Goal: Information Seeking & Learning: Learn about a topic

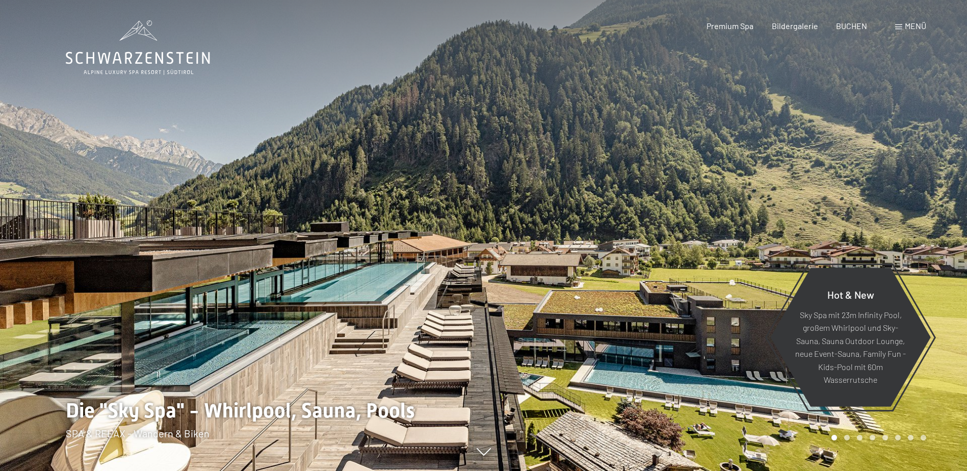
click at [916, 26] on span "Menü" at bounding box center [915, 26] width 21 height 10
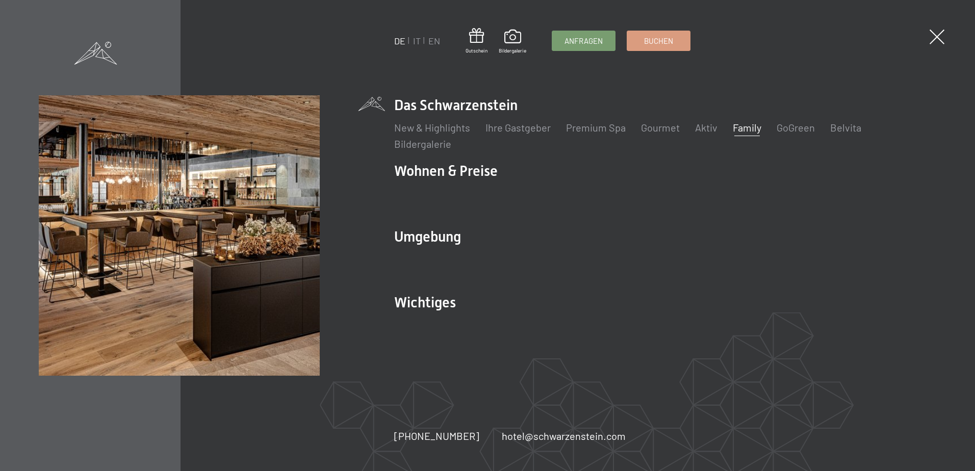
click at [739, 126] on link "Family" at bounding box center [747, 127] width 29 height 12
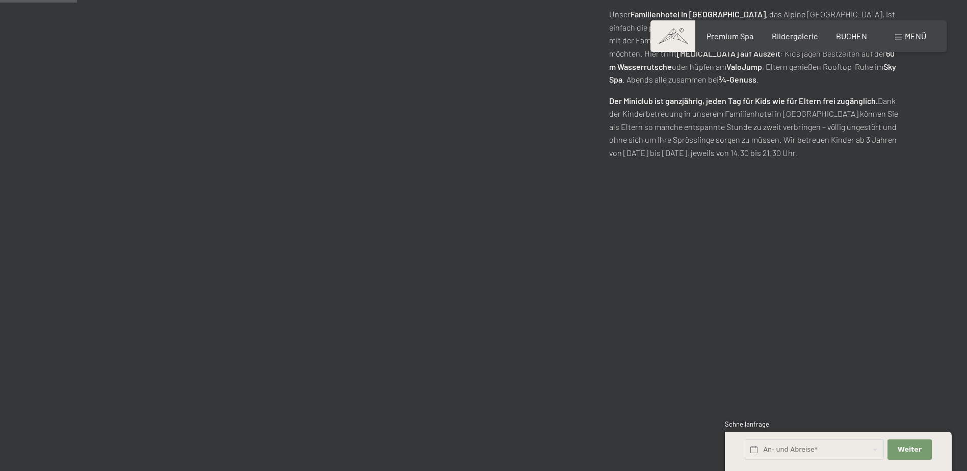
scroll to position [714, 0]
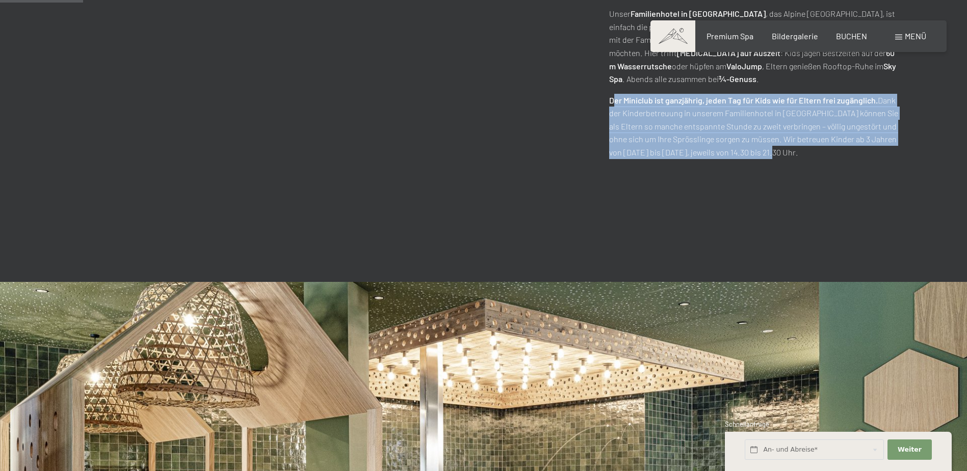
drag, startPoint x: 750, startPoint y: 153, endPoint x: 612, endPoint y: 106, distance: 146.1
click at [612, 106] on p "Der Miniclub ist ganzjährig, jeden Tag für Kids wie für Eltern frei zugänglich.…" at bounding box center [755, 126] width 293 height 65
drag, startPoint x: 612, startPoint y: 106, endPoint x: 648, endPoint y: 126, distance: 41.5
click at [648, 126] on p "Der Miniclub ist ganzjährig, jeden Tag für Kids wie für Eltern frei zugänglich.…" at bounding box center [755, 126] width 293 height 65
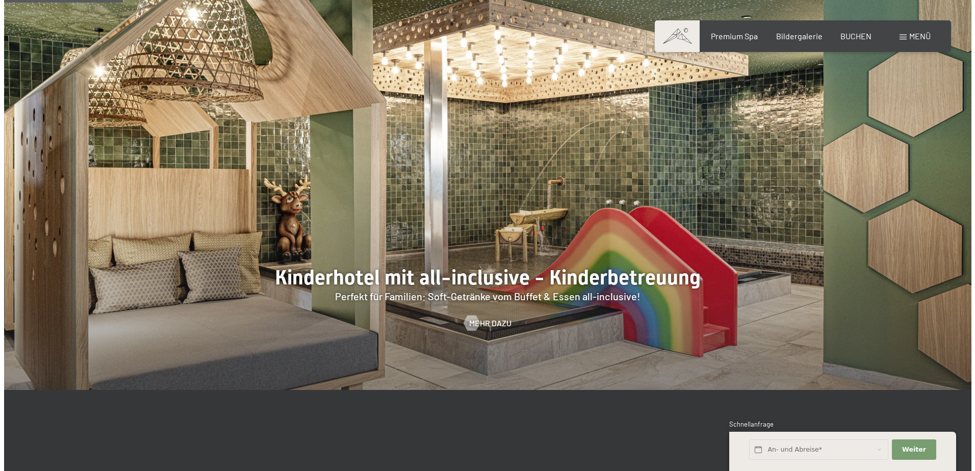
scroll to position [1071, 0]
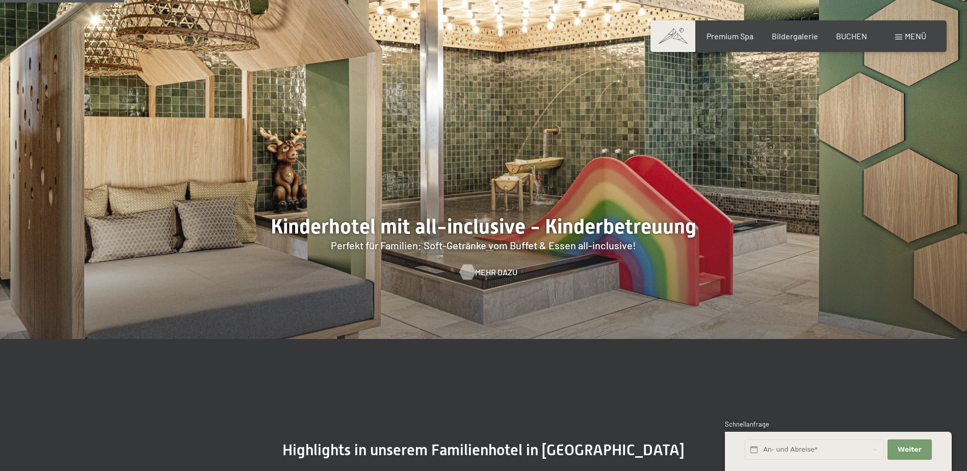
click at [465, 271] on div at bounding box center [467, 272] width 9 height 15
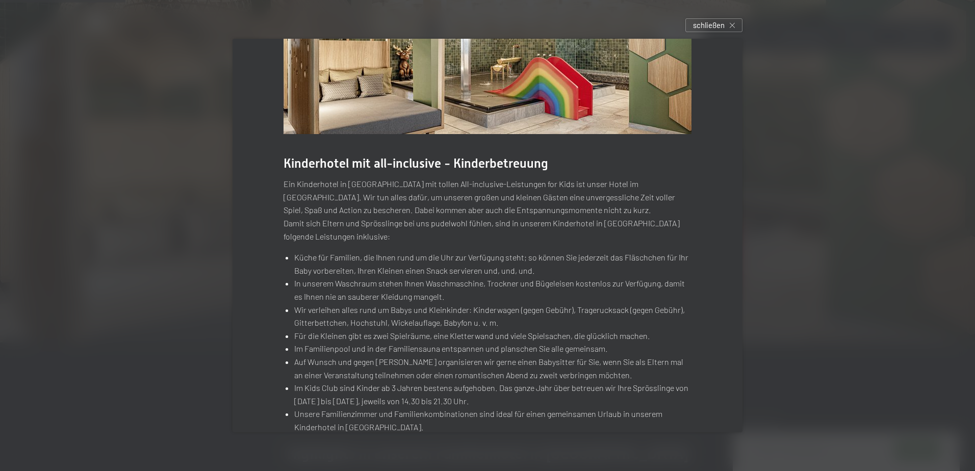
scroll to position [153, 0]
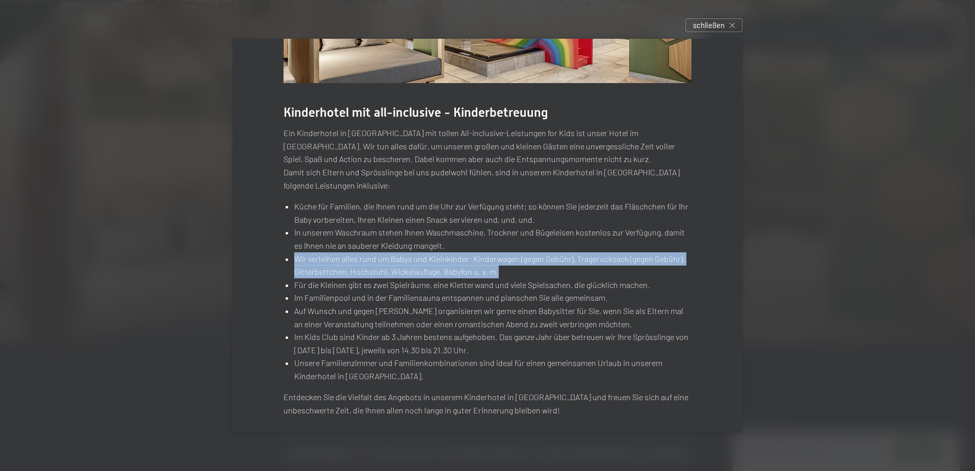
drag, startPoint x: 497, startPoint y: 274, endPoint x: 277, endPoint y: 264, distance: 220.5
click at [277, 264] on div "Kinderhotel mit all-inclusive - Kinderbetreuung Ein Kinderhotel in Südtirol mit…" at bounding box center [487, 163] width 510 height 554
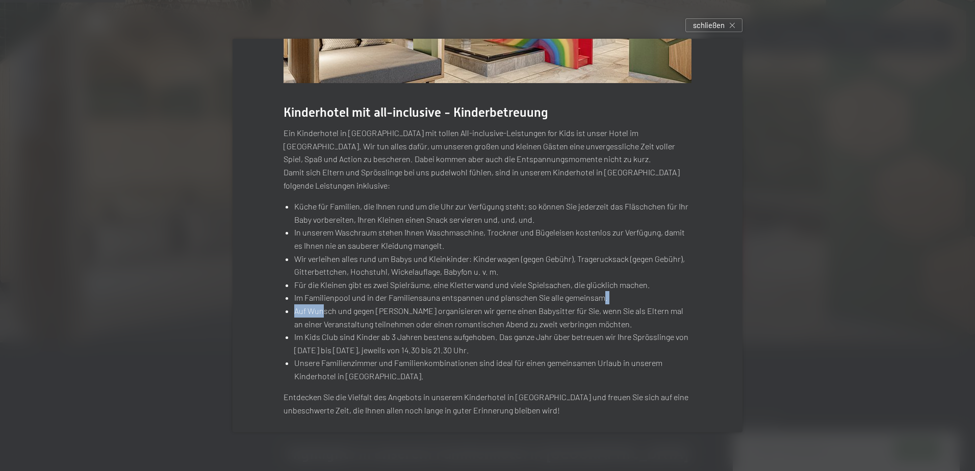
drag, startPoint x: 598, startPoint y: 299, endPoint x: 319, endPoint y: 309, distance: 279.6
click at [319, 309] on ul "Küche für Familien, die Ihnen rund um die Uhr zur Verfügung steht; so können Si…" at bounding box center [487, 291] width 408 height 183
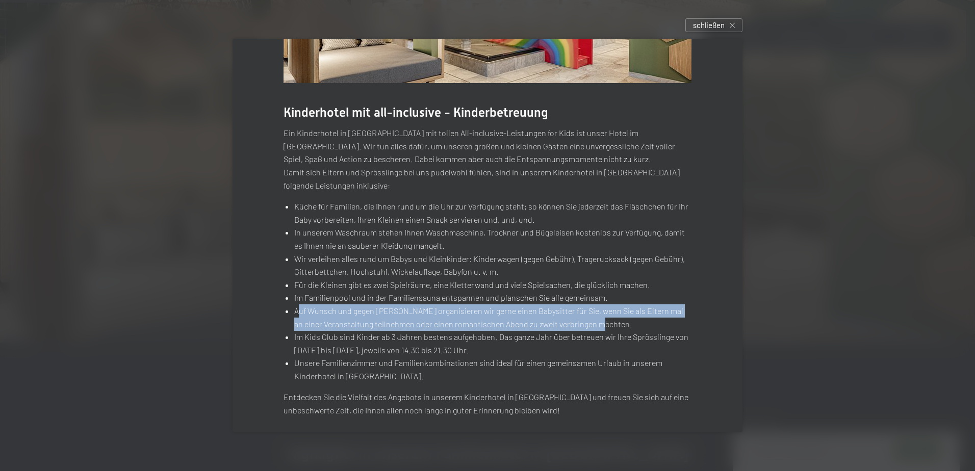
drag, startPoint x: 600, startPoint y: 323, endPoint x: 297, endPoint y: 313, distance: 303.0
click at [297, 313] on li "Auf Wunsch und gegen Gebühr organisieren wir gerne einen Babysitter für Sie, we…" at bounding box center [492, 317] width 397 height 26
drag, startPoint x: 485, startPoint y: 352, endPoint x: 283, endPoint y: 340, distance: 202.3
click at [294, 340] on li "Im Kids Club sind Kinder ab 3 Jahren bestens aufgehoben. Das ganze Jahr über be…" at bounding box center [492, 343] width 397 height 26
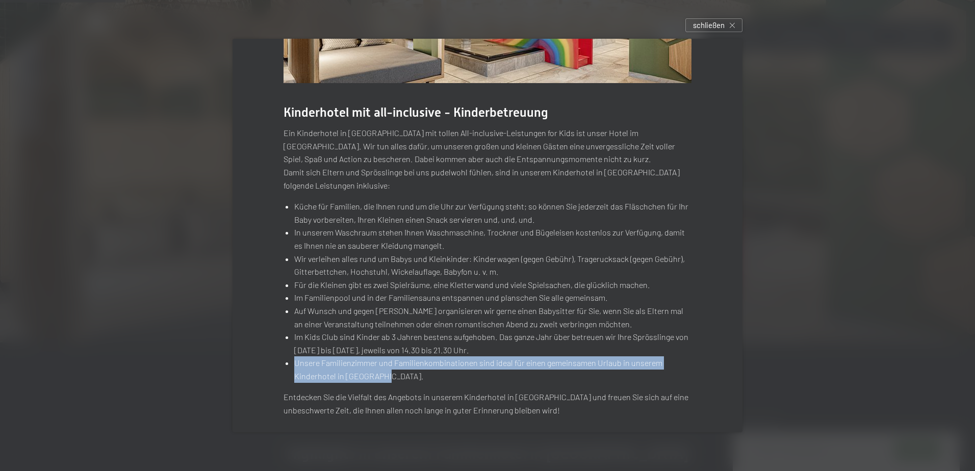
drag, startPoint x: 283, startPoint y: 340, endPoint x: 284, endPoint y: 367, distance: 27.5
click at [294, 367] on li "Unsere Familienzimmer und Familienkombinationen sind ideal für einen gemeinsame…" at bounding box center [492, 369] width 397 height 26
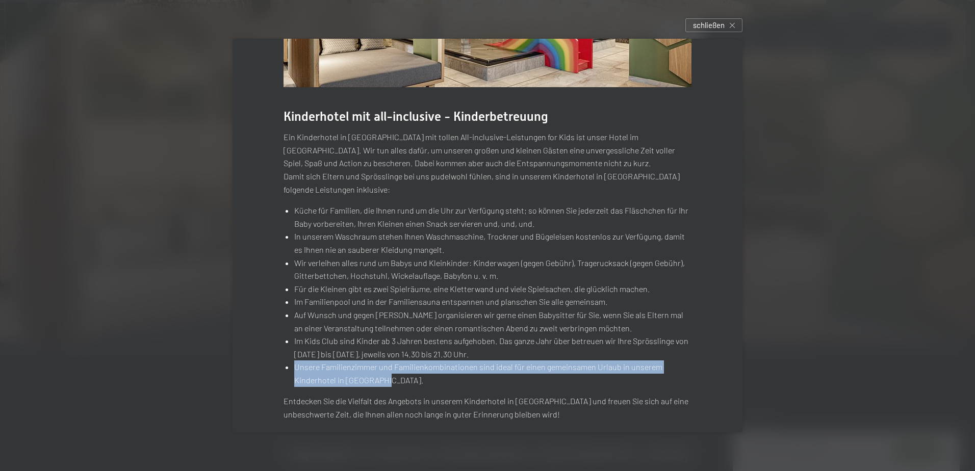
scroll to position [160, 0]
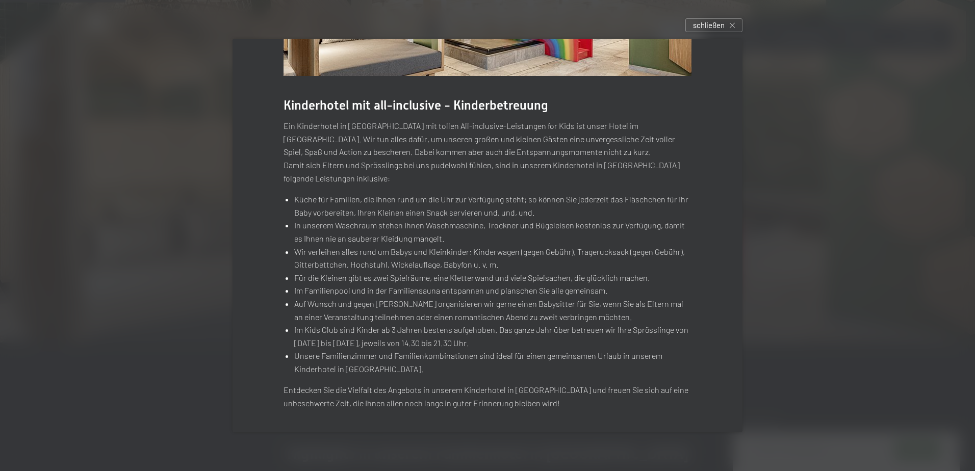
click at [528, 209] on li "Küche für Familien, die Ihnen rund um die Uhr zur Verfügung steht; so können Si…" at bounding box center [492, 206] width 397 height 26
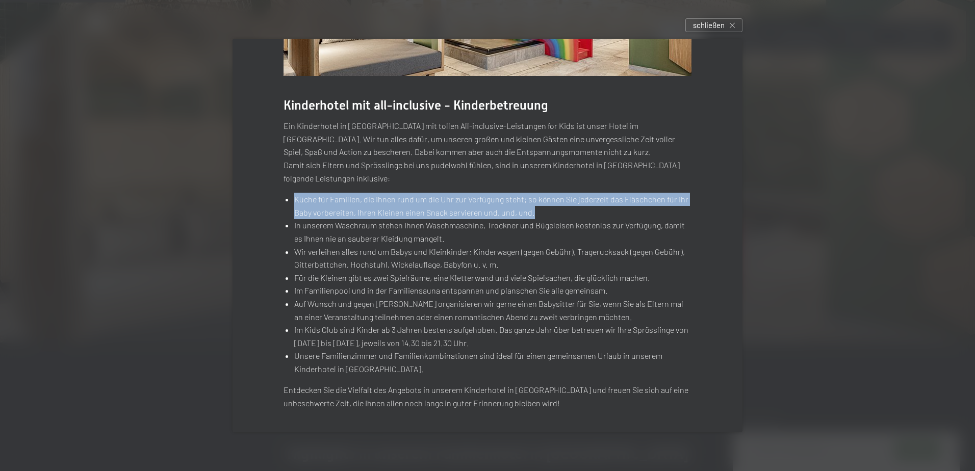
drag, startPoint x: 541, startPoint y: 213, endPoint x: 284, endPoint y: 200, distance: 257.3
click at [294, 200] on li "Küche für Familien, die Ihnen rund um die Uhr zur Verfügung steht; so können Si…" at bounding box center [492, 206] width 397 height 26
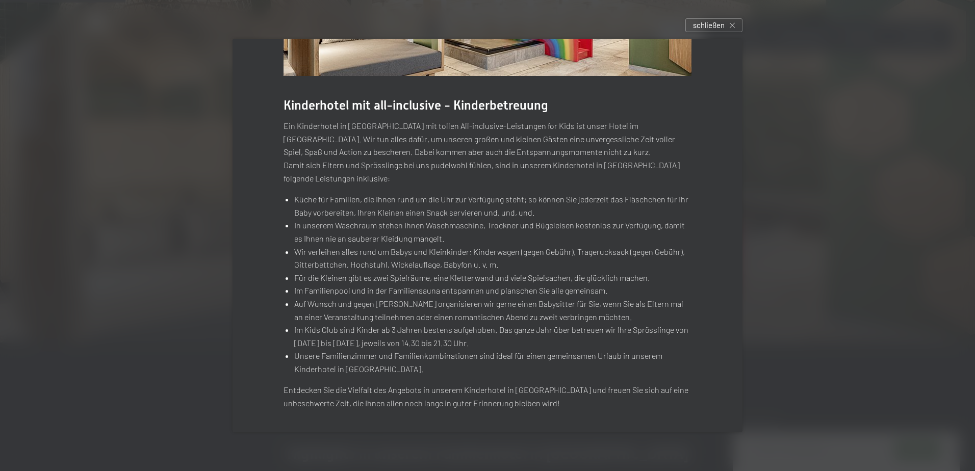
click at [511, 339] on li "Im Kids Club sind Kinder ab 3 Jahren bestens aufgehoben. Das ganze Jahr über be…" at bounding box center [492, 336] width 397 height 26
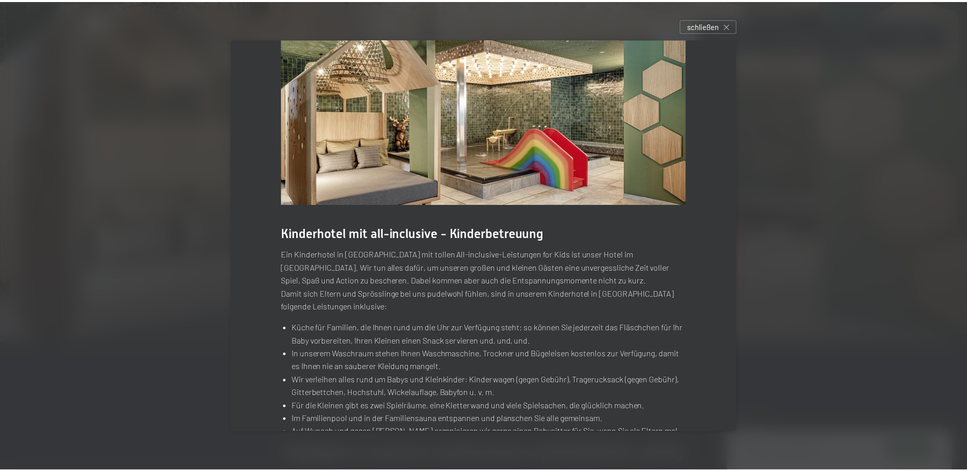
scroll to position [0, 0]
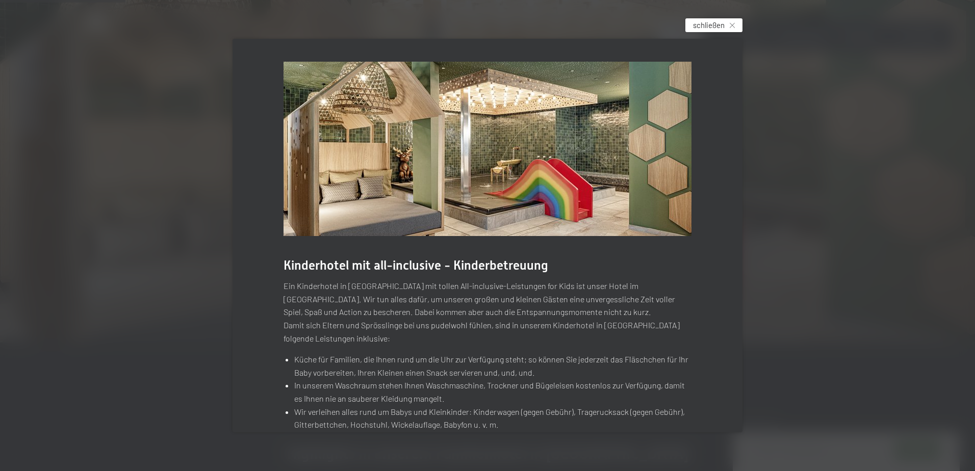
click at [722, 25] on span "schließen" at bounding box center [709, 25] width 32 height 11
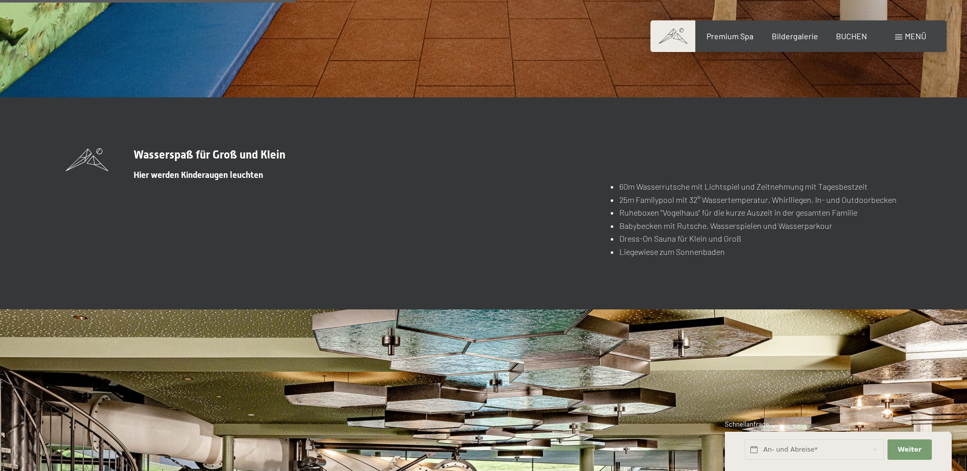
scroll to position [2549, 0]
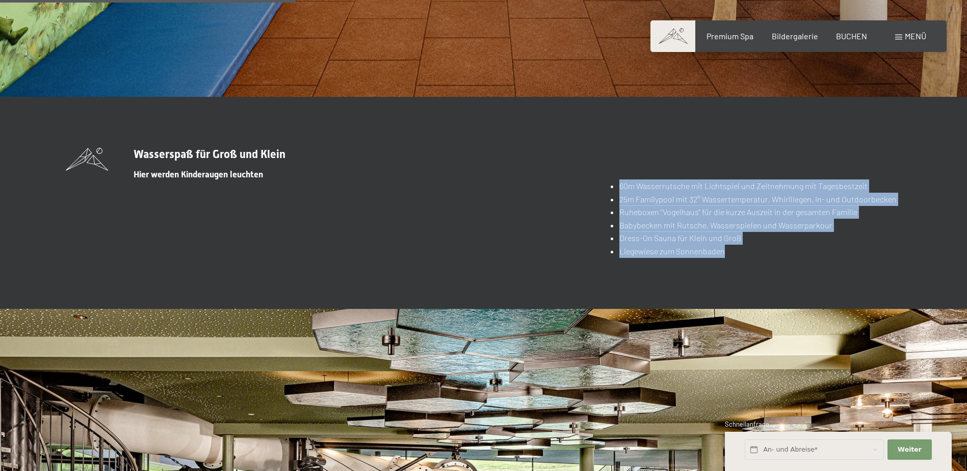
drag, startPoint x: 734, startPoint y: 239, endPoint x: 595, endPoint y: 179, distance: 150.5
click at [595, 179] on div "Wasserspaß für Groß und Klein Hier werden Kinderaugen leuchten 60m Wasserrutsch…" at bounding box center [484, 203] width 836 height 110
click at [339, 166] on div "Wasserspaß für Groß und Klein Hier werden Kinderaugen leuchten" at bounding box center [333, 164] width 535 height 32
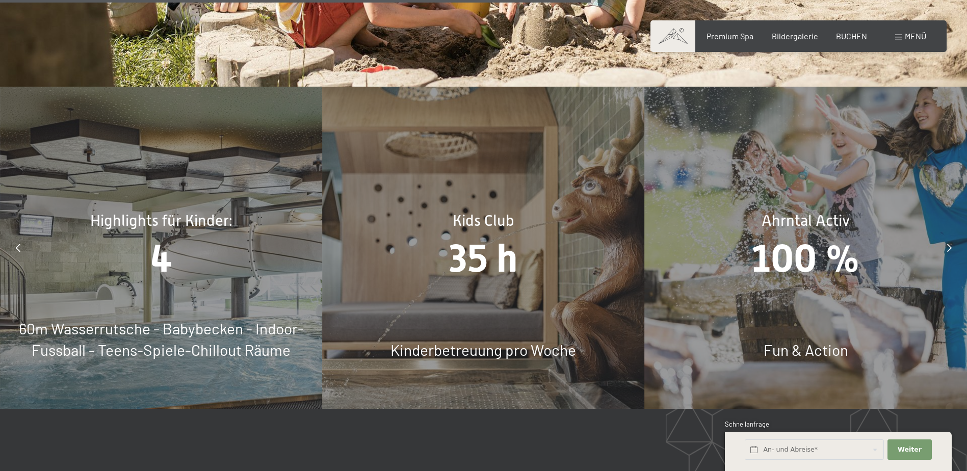
scroll to position [5098, 0]
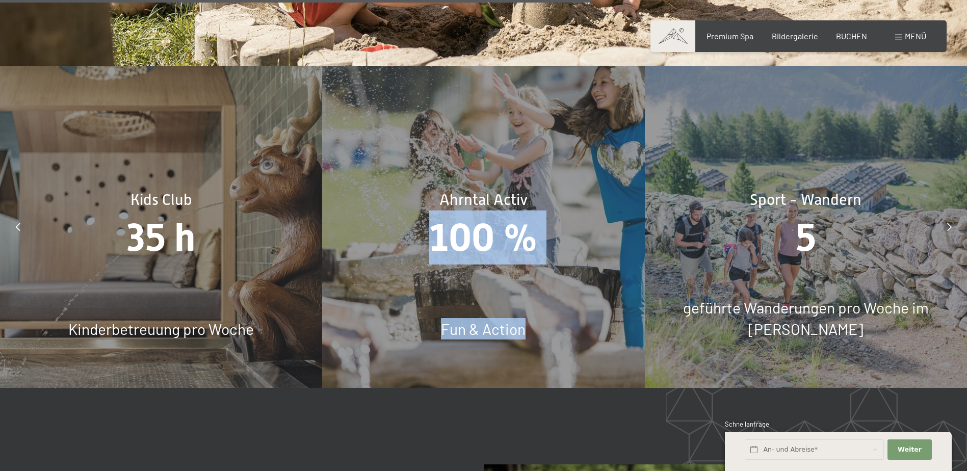
drag, startPoint x: 434, startPoint y: 255, endPoint x: 591, endPoint y: 191, distance: 169.7
click at [591, 191] on div "Ahrntal Activ 100 % Fun & Action" at bounding box center [483, 227] width 322 height 322
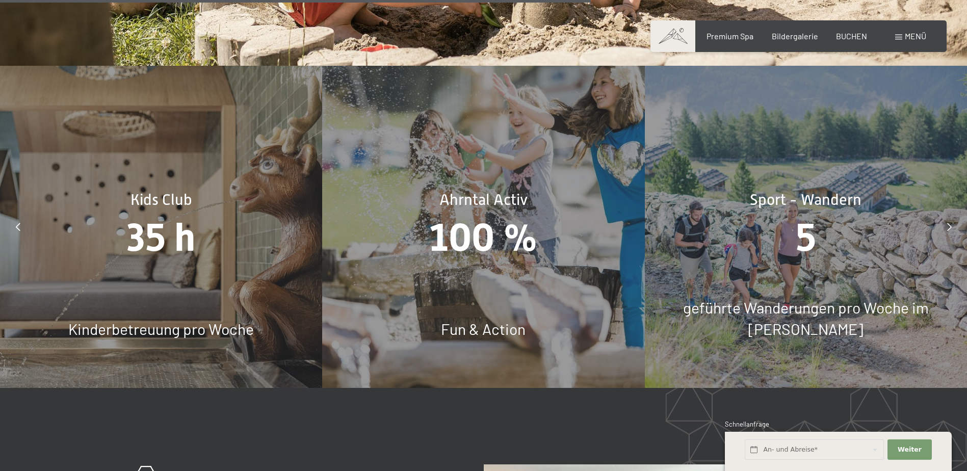
click at [950, 223] on icon at bounding box center [949, 227] width 5 height 8
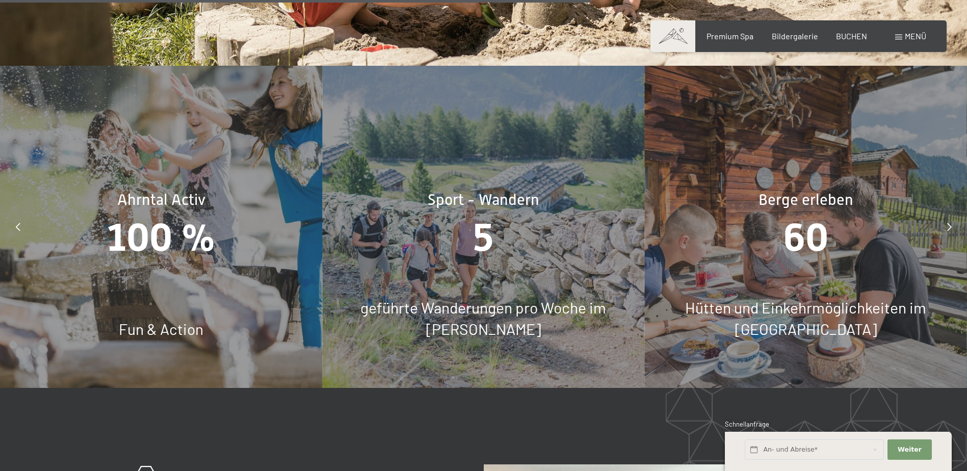
click at [949, 223] on icon at bounding box center [949, 227] width 5 height 8
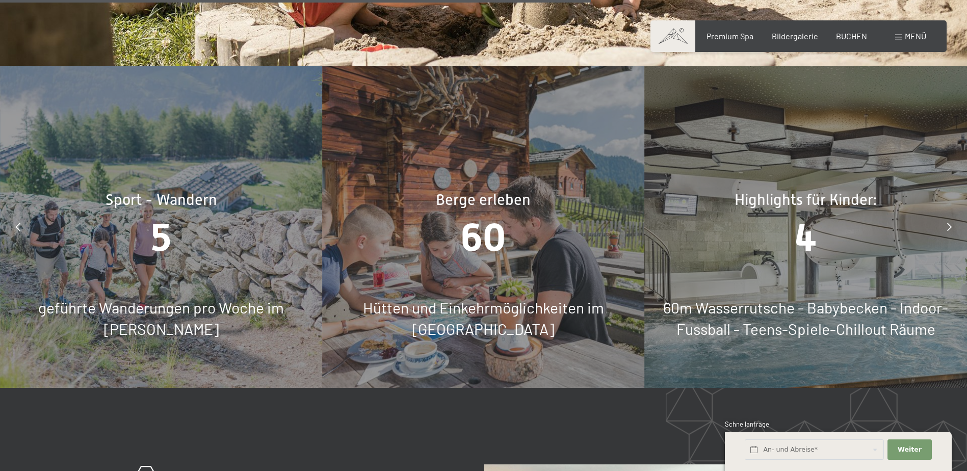
click at [949, 223] on icon at bounding box center [949, 227] width 5 height 8
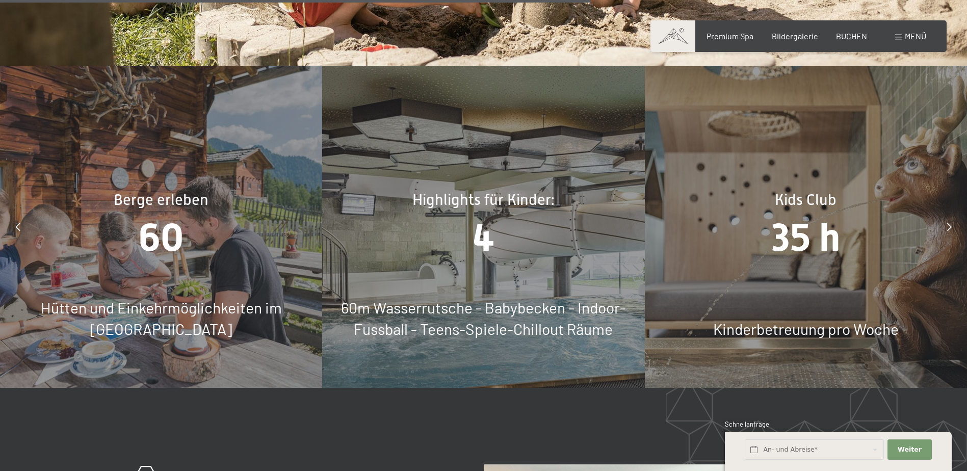
click at [949, 223] on icon at bounding box center [949, 227] width 5 height 8
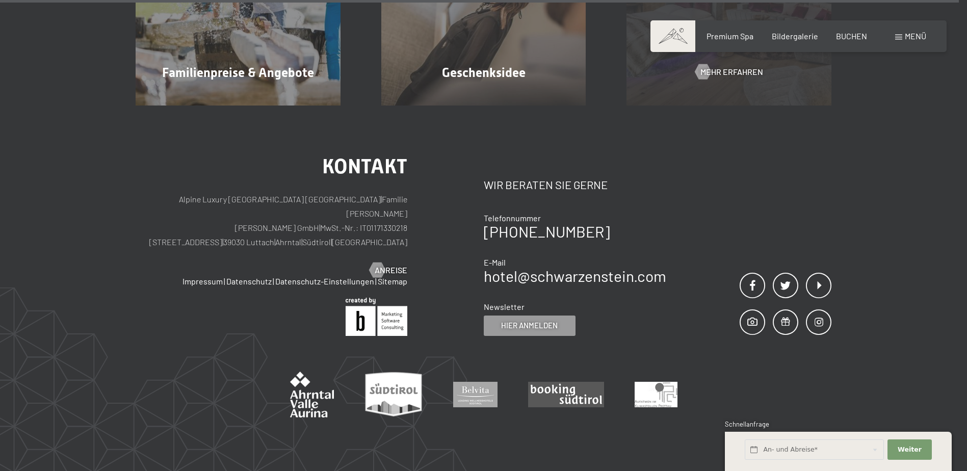
scroll to position [8386, 0]
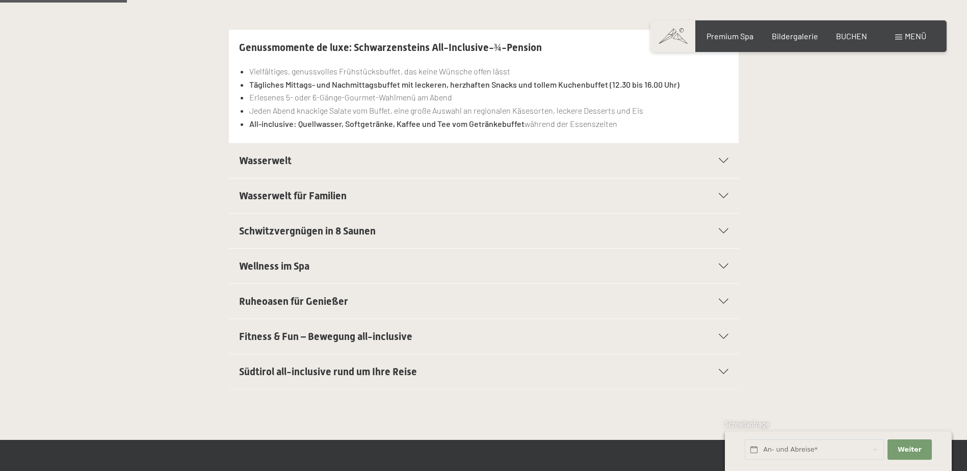
scroll to position [306, 0]
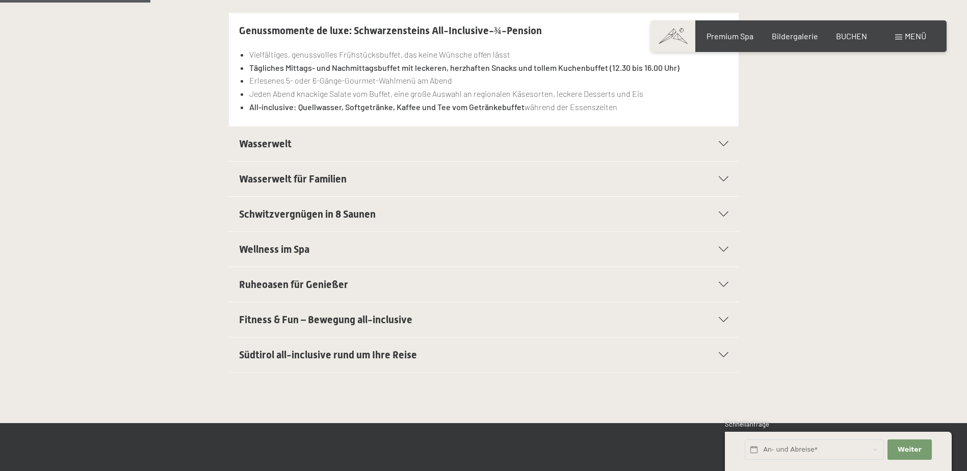
click at [385, 325] on span "Fitness & Fun – Bewegung all-inclusive" at bounding box center [325, 320] width 173 height 12
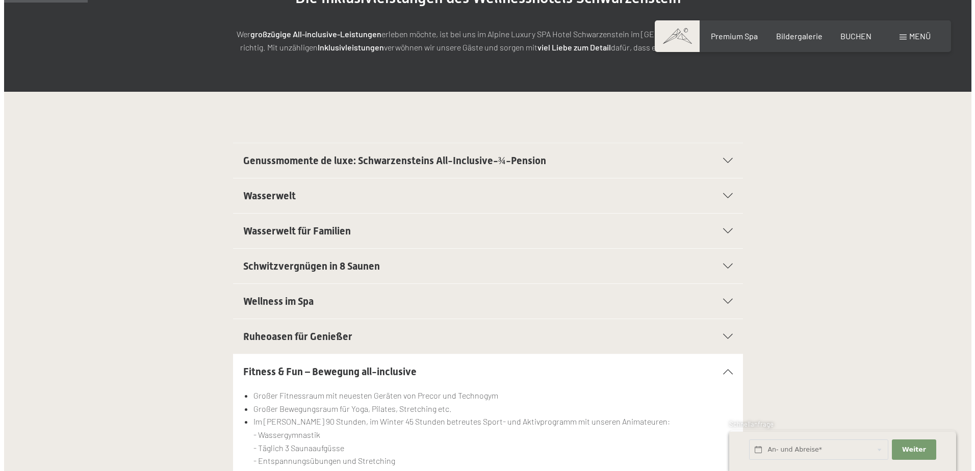
scroll to position [0, 0]
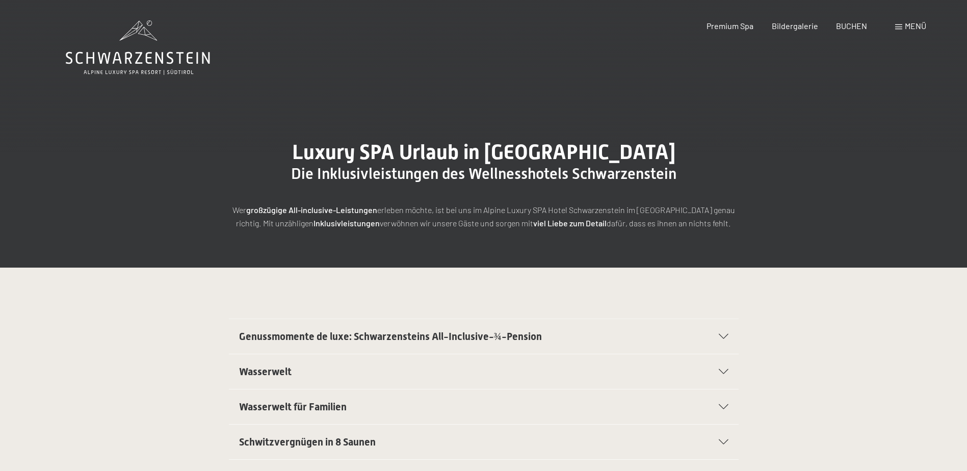
click at [907, 27] on span "Menü" at bounding box center [915, 26] width 21 height 10
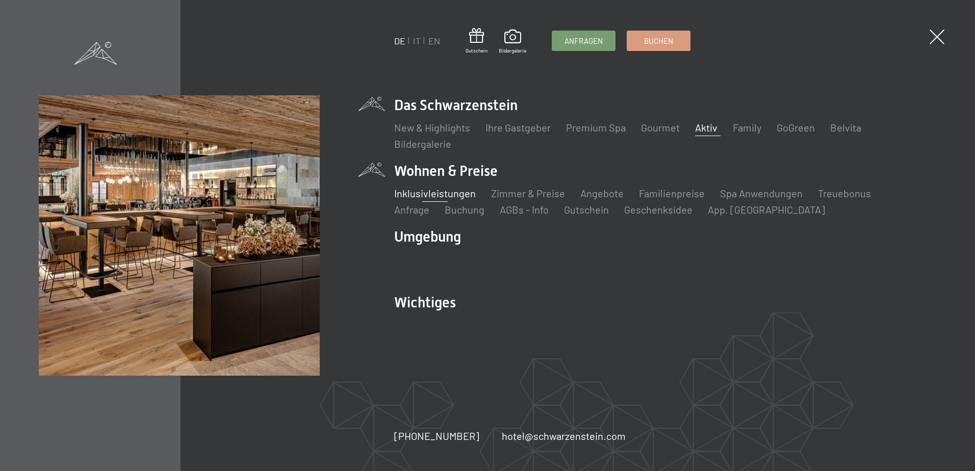
click at [705, 130] on link "Aktiv" at bounding box center [706, 127] width 22 height 12
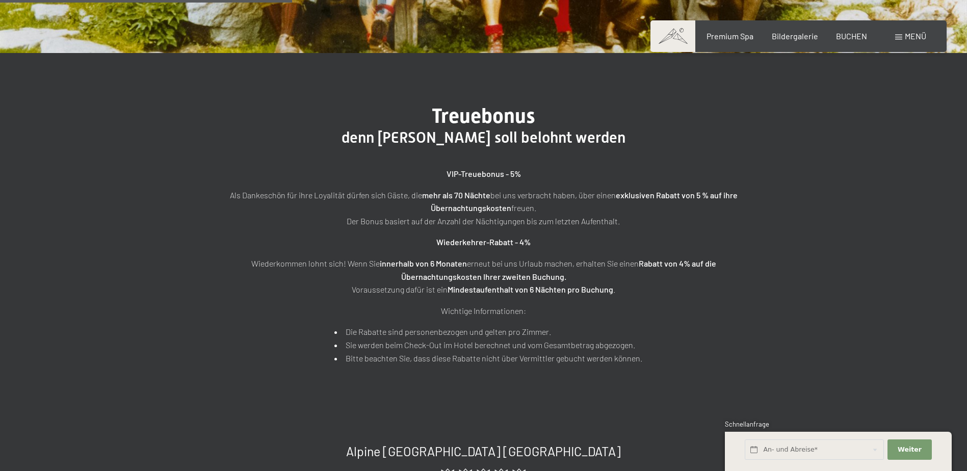
scroll to position [306, 0]
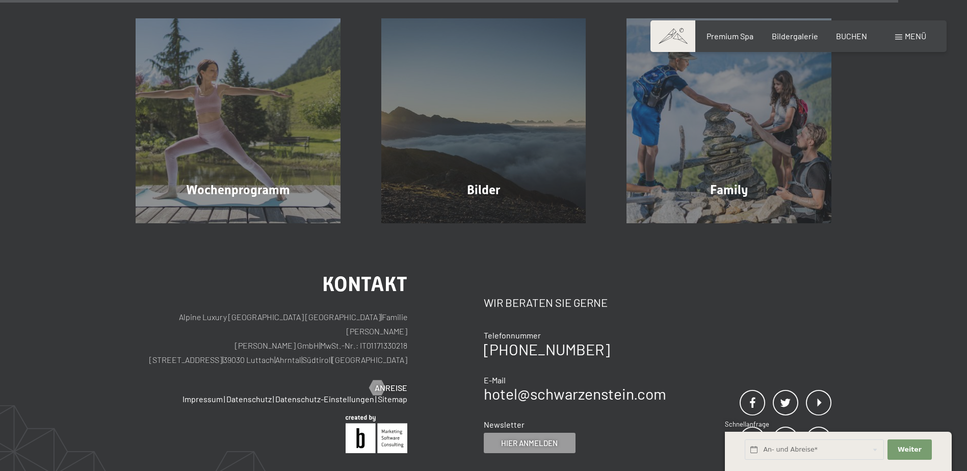
scroll to position [2753, 0]
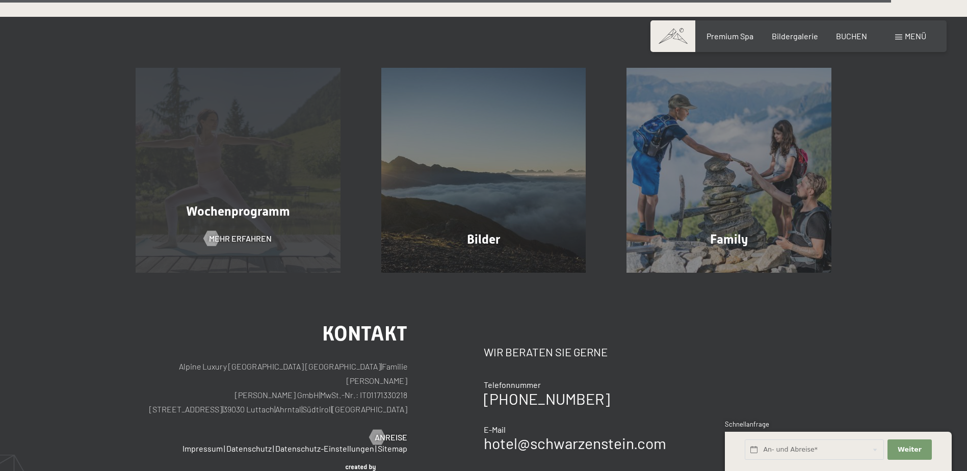
click at [229, 152] on div "Wochenprogramm Mehr erfahren" at bounding box center [238, 170] width 246 height 205
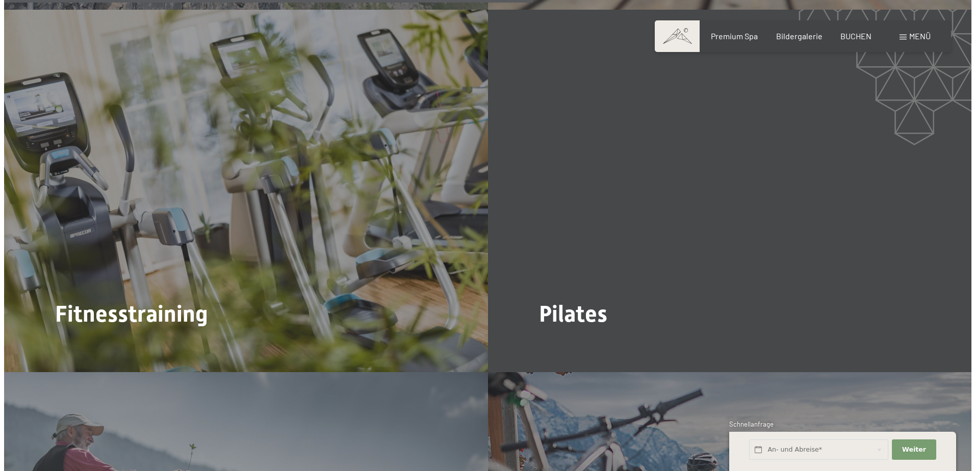
scroll to position [2651, 0]
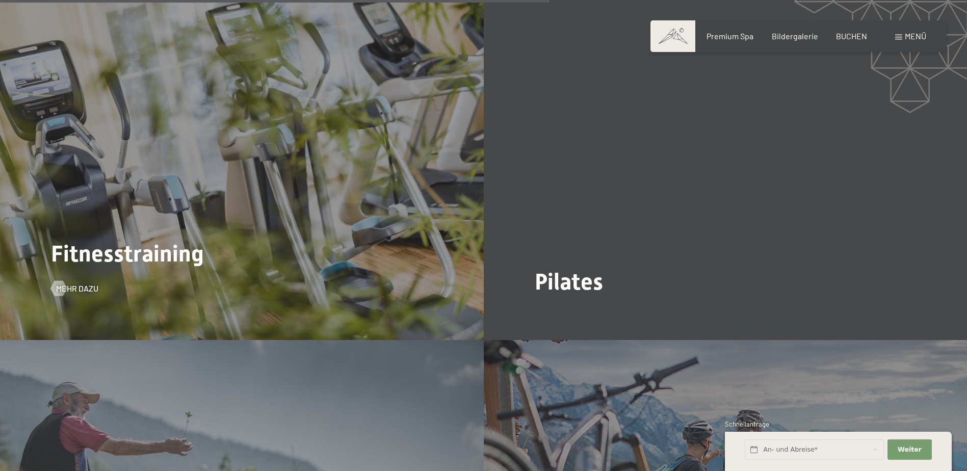
click at [333, 191] on div "Fitnesstraining Mehr dazu" at bounding box center [242, 159] width 484 height 362
click at [76, 283] on span "Mehr dazu" at bounding box center [87, 288] width 42 height 11
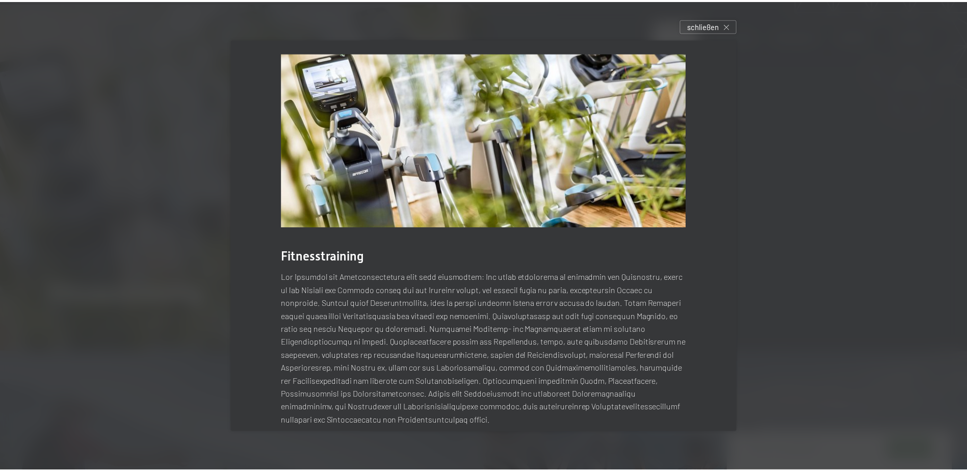
scroll to position [0, 0]
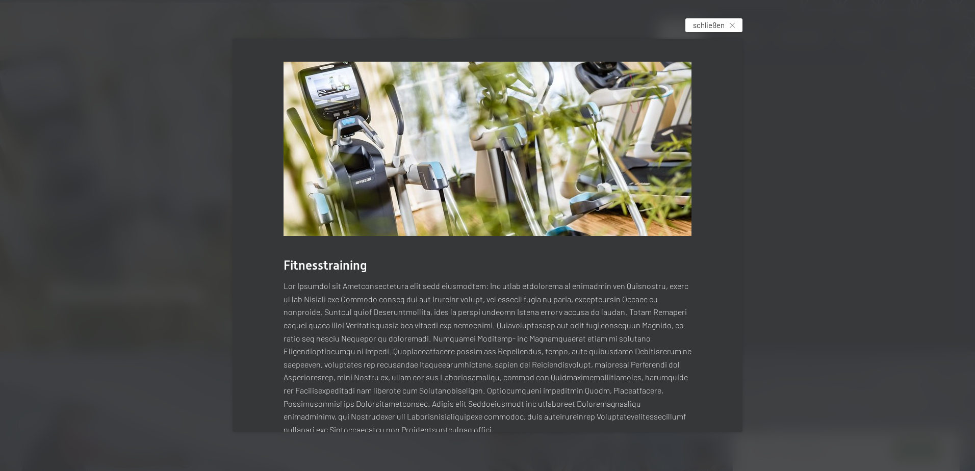
click at [696, 26] on span "schließen" at bounding box center [709, 25] width 32 height 11
